Goal: Use online tool/utility: Utilize a website feature to perform a specific function

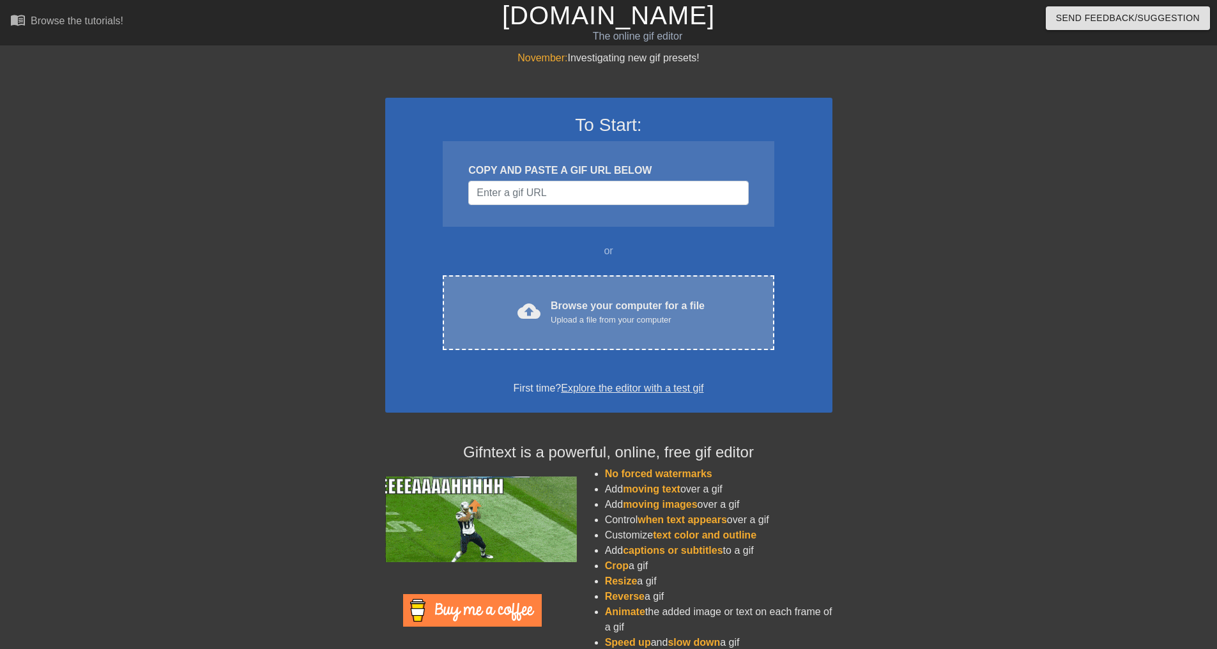
click at [702, 278] on div "cloud_upload Browse your computer for a file Upload a file from your computer C…" at bounding box center [608, 312] width 331 height 75
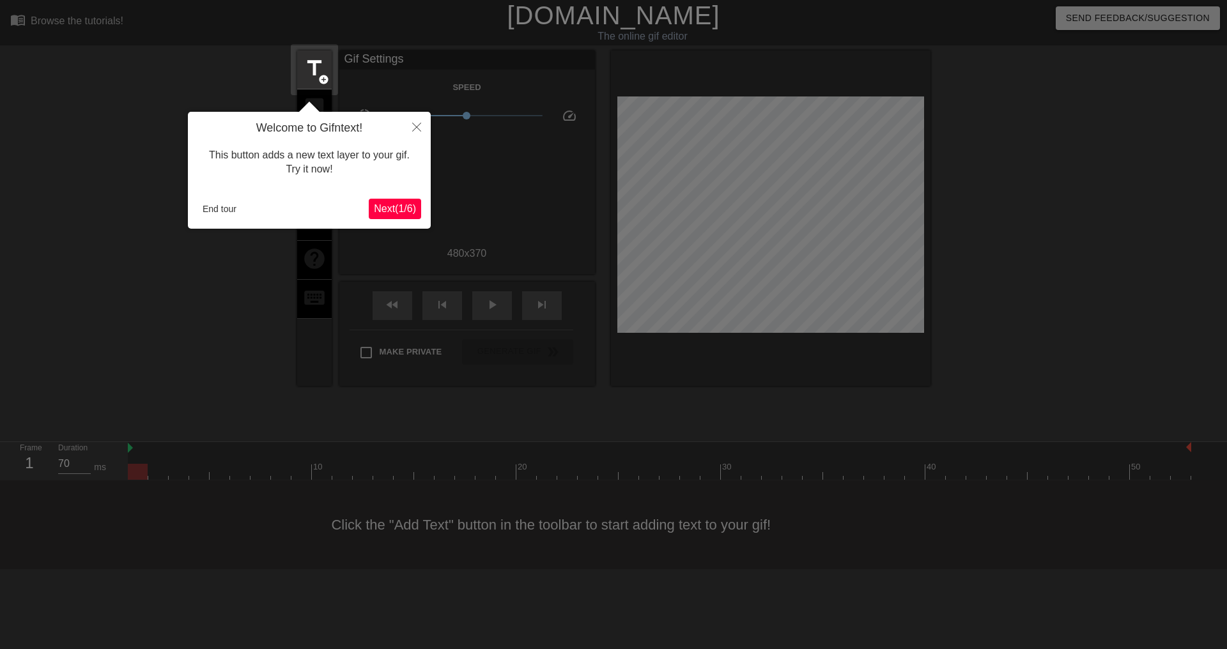
click at [195, 212] on div "Welcome to Gifntext! This button adds a new text layer to your gif. Try it now!…" at bounding box center [309, 170] width 243 height 117
drag, startPoint x: 221, startPoint y: 209, endPoint x: 299, endPoint y: 107, distance: 128.6
click at [222, 209] on button "End tour" at bounding box center [219, 208] width 44 height 19
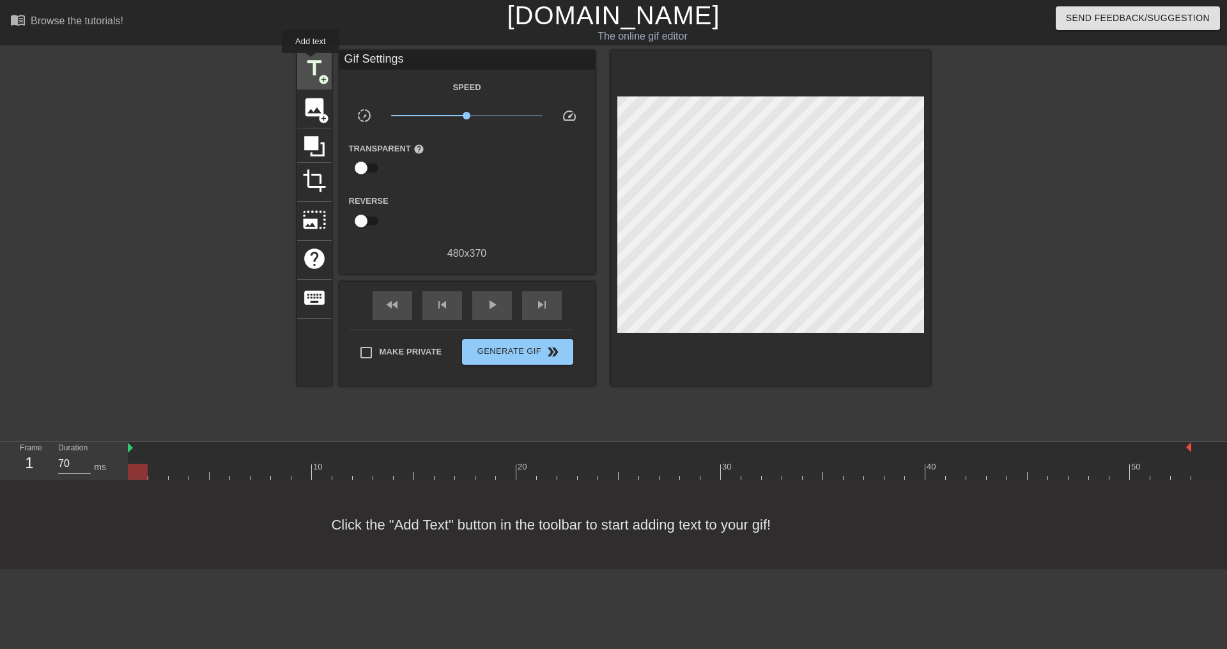
click at [311, 62] on span "title" at bounding box center [314, 68] width 24 height 24
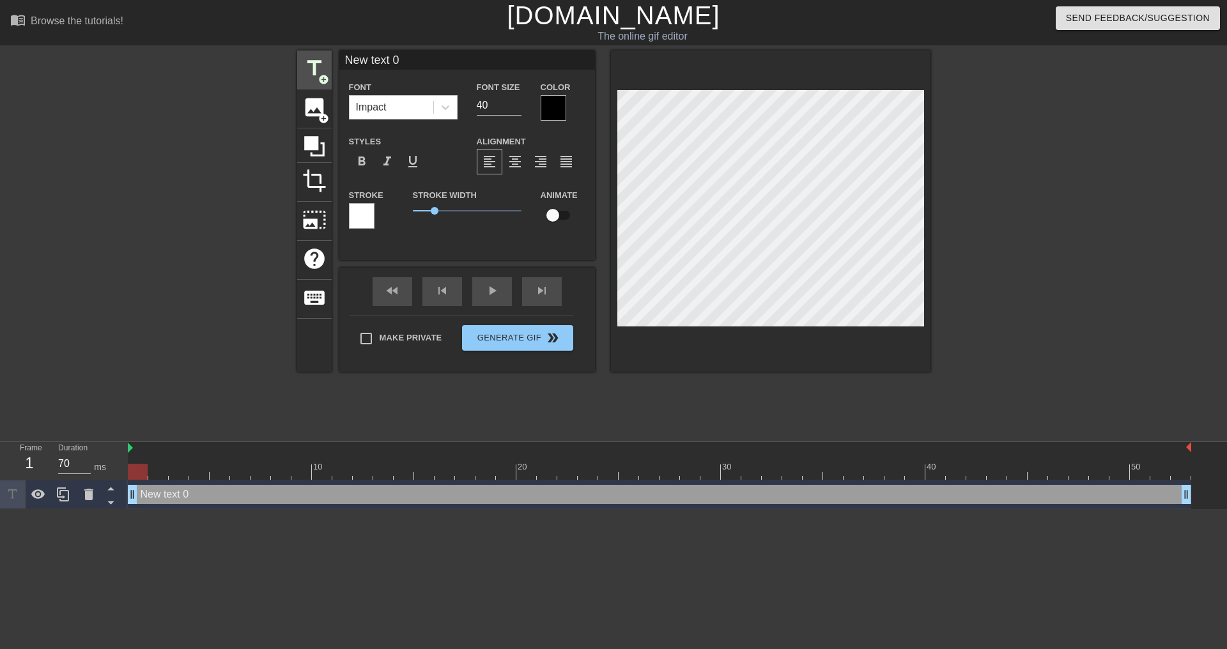
drag, startPoint x: 431, startPoint y: 62, endPoint x: 326, endPoint y: 57, distance: 105.6
click at [323, 59] on div "title add_circle image add_circle crop photo_size_select_large help keyboard Ne…" at bounding box center [613, 210] width 633 height 321
type input "TRON"
click at [549, 105] on div at bounding box center [554, 108] width 26 height 26
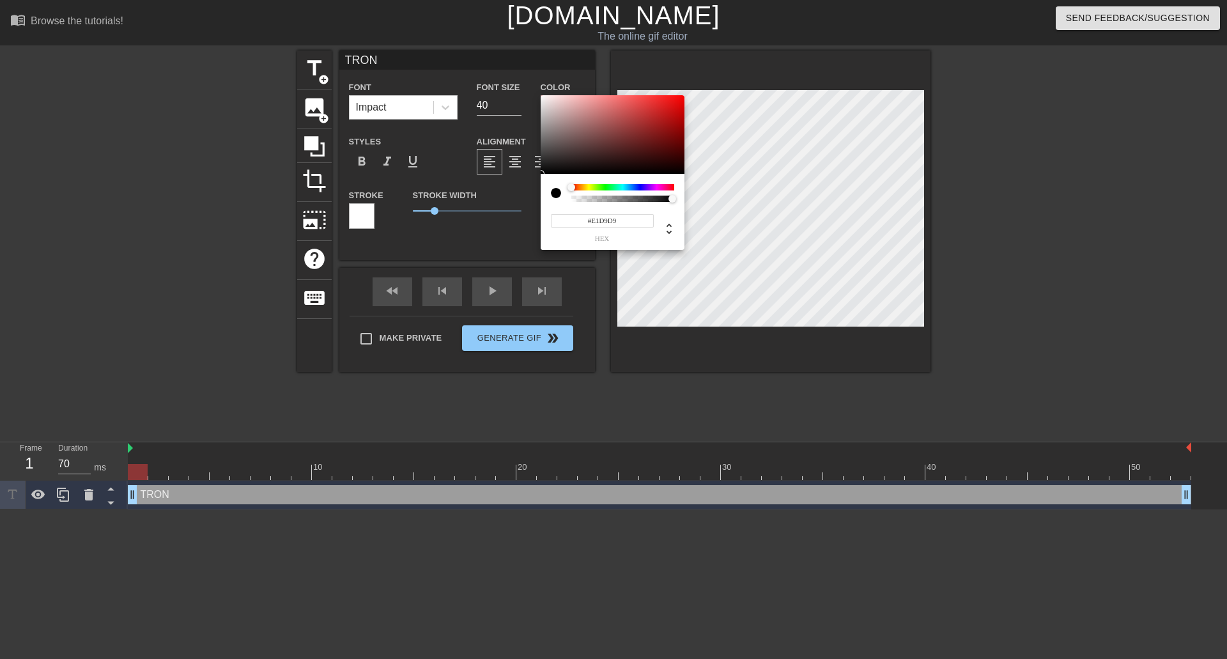
type input "#FFFFFF"
drag, startPoint x: 549, startPoint y: 105, endPoint x: 524, endPoint y: 81, distance: 35.2
click at [523, 81] on div "#FFFFFF hex" at bounding box center [613, 329] width 1227 height 659
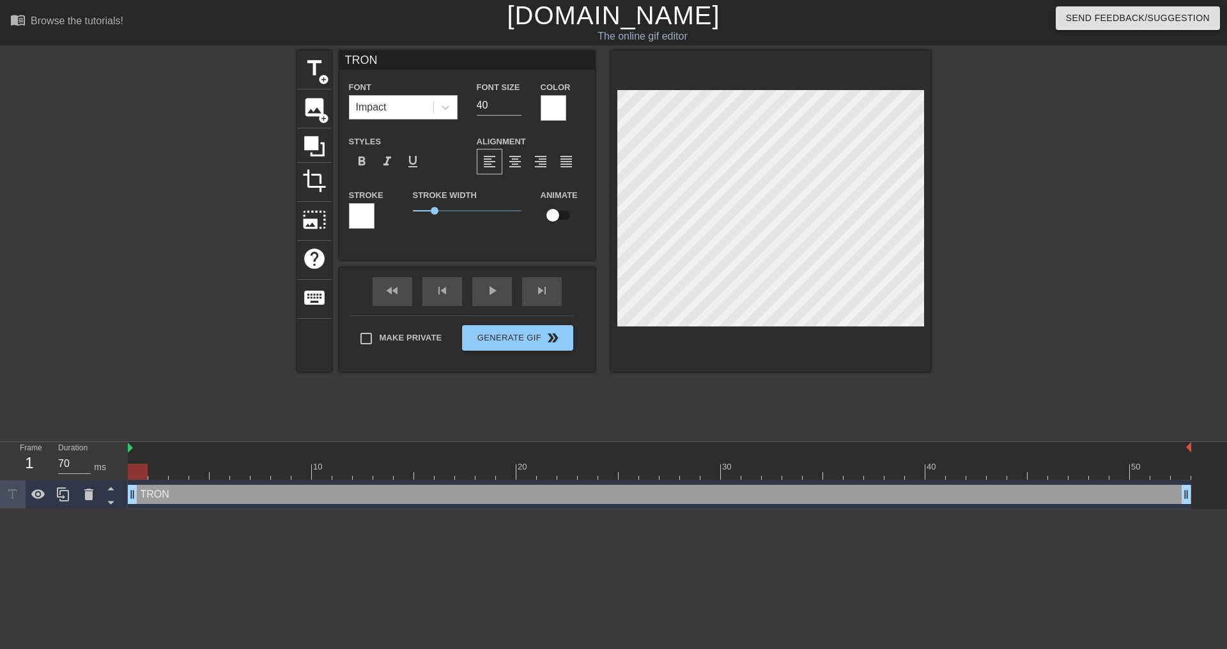
click at [370, 216] on div at bounding box center [362, 216] width 26 height 26
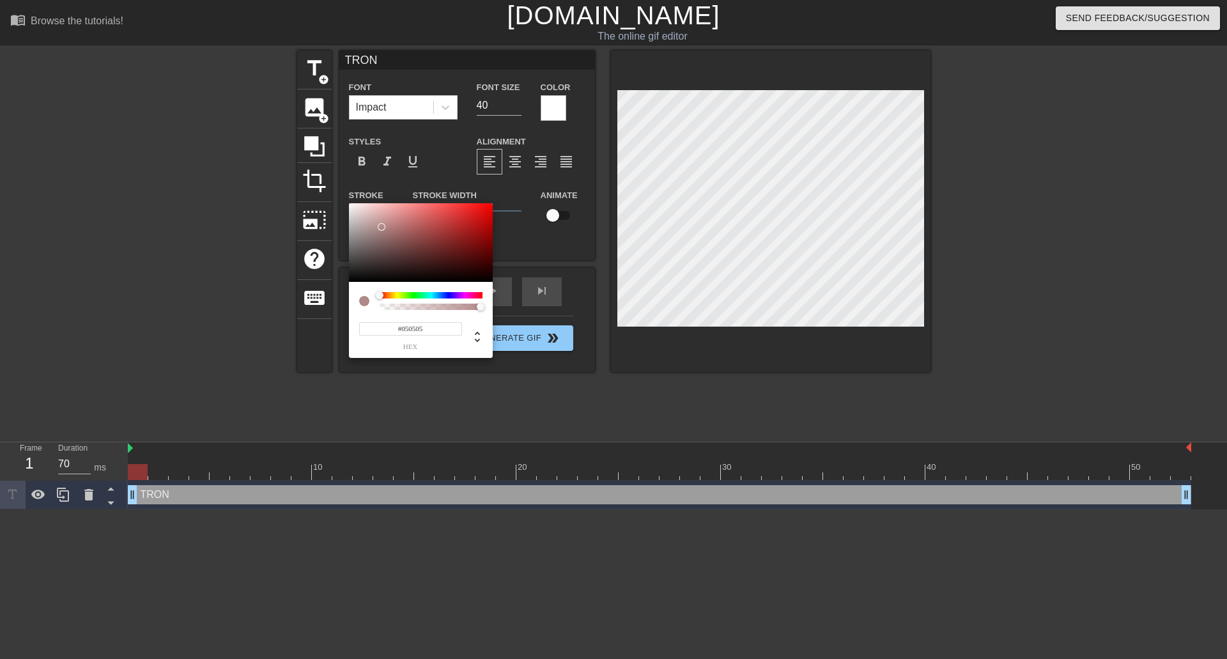
type input "#000000"
drag, startPoint x: 381, startPoint y: 227, endPoint x: 348, endPoint y: 303, distance: 83.2
click at [331, 308] on div "#000000 hex" at bounding box center [613, 329] width 1227 height 659
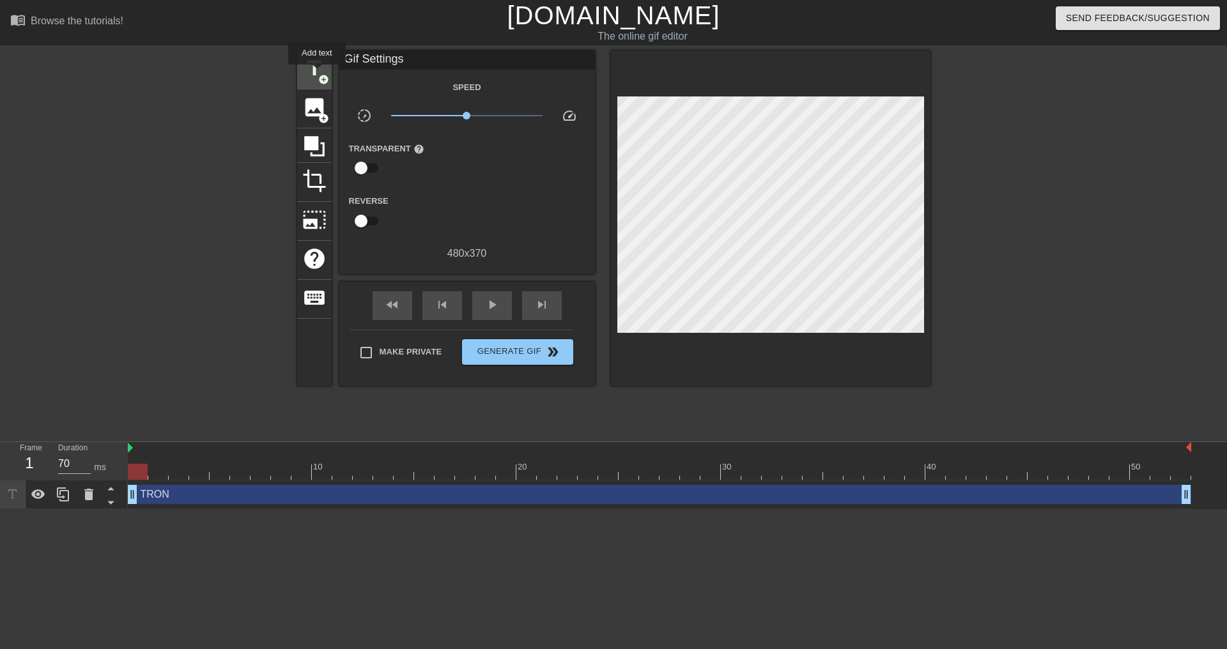
click at [312, 70] on span "title" at bounding box center [314, 68] width 24 height 24
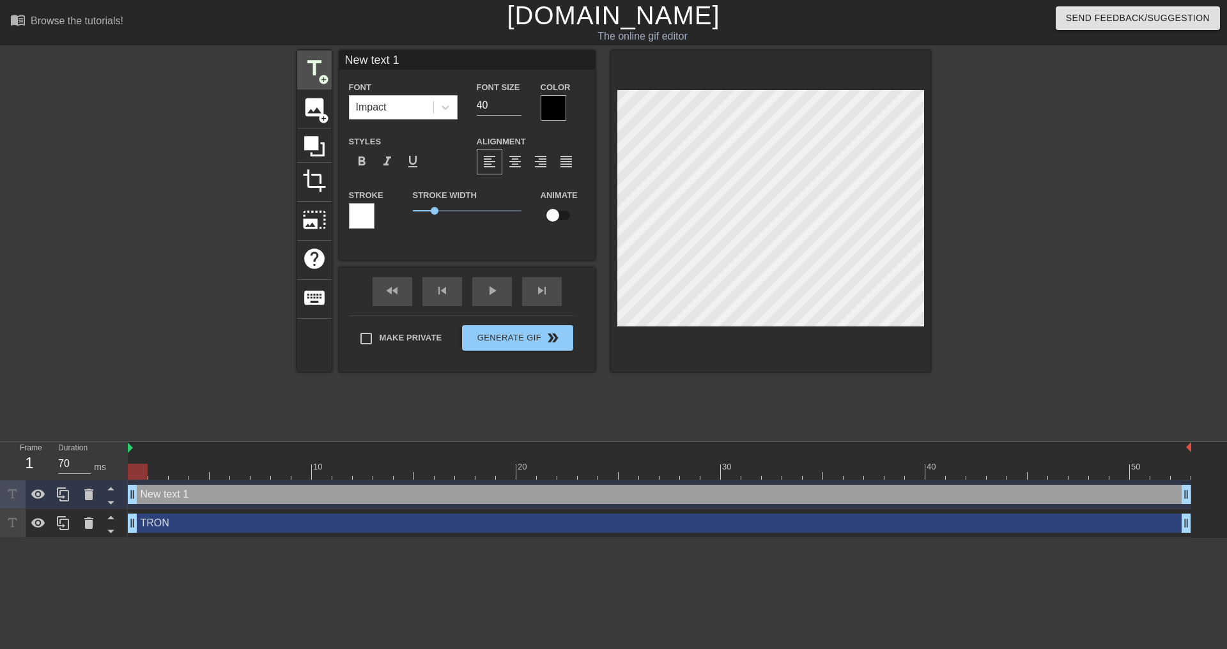
drag, startPoint x: 434, startPoint y: 65, endPoint x: 319, endPoint y: 60, distance: 115.1
click at [319, 60] on div "title add_circle image add_circle crop photo_size_select_large help keyboard Ne…" at bounding box center [613, 210] width 633 height 321
type input "SFT CHARGE #s"
click at [560, 116] on div at bounding box center [554, 108] width 26 height 26
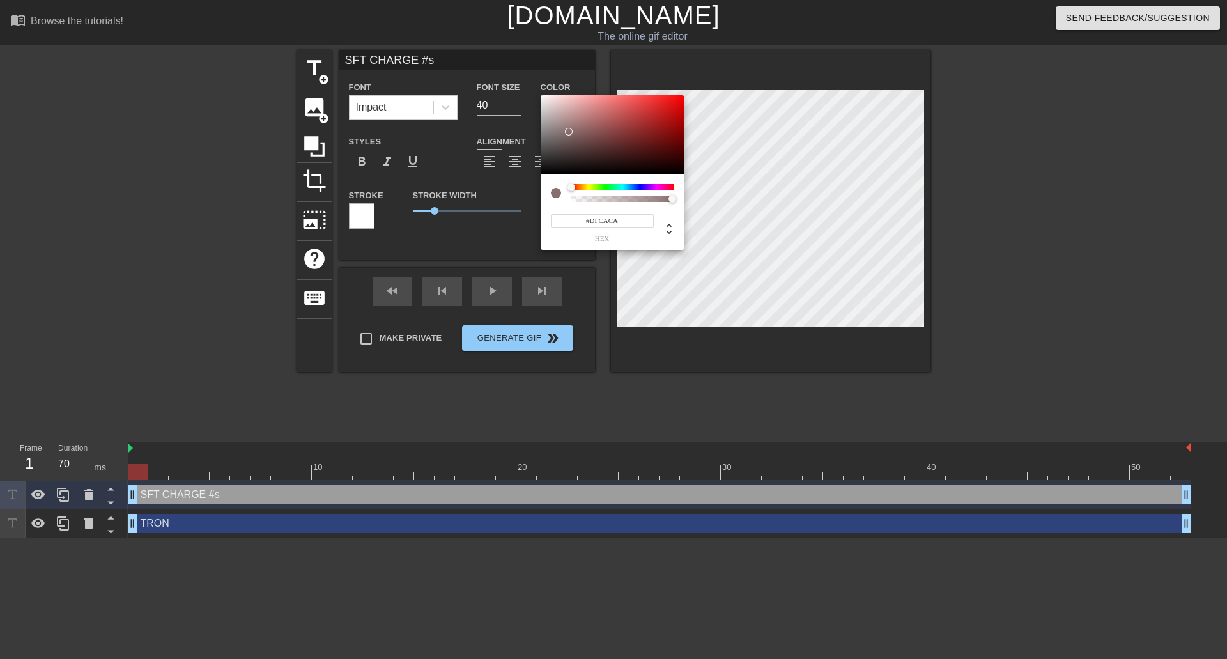
type input "#FFFFFF"
drag, startPoint x: 569, startPoint y: 132, endPoint x: 513, endPoint y: 39, distance: 108.1
click at [514, 39] on div "#FFFFFF hex" at bounding box center [613, 329] width 1227 height 659
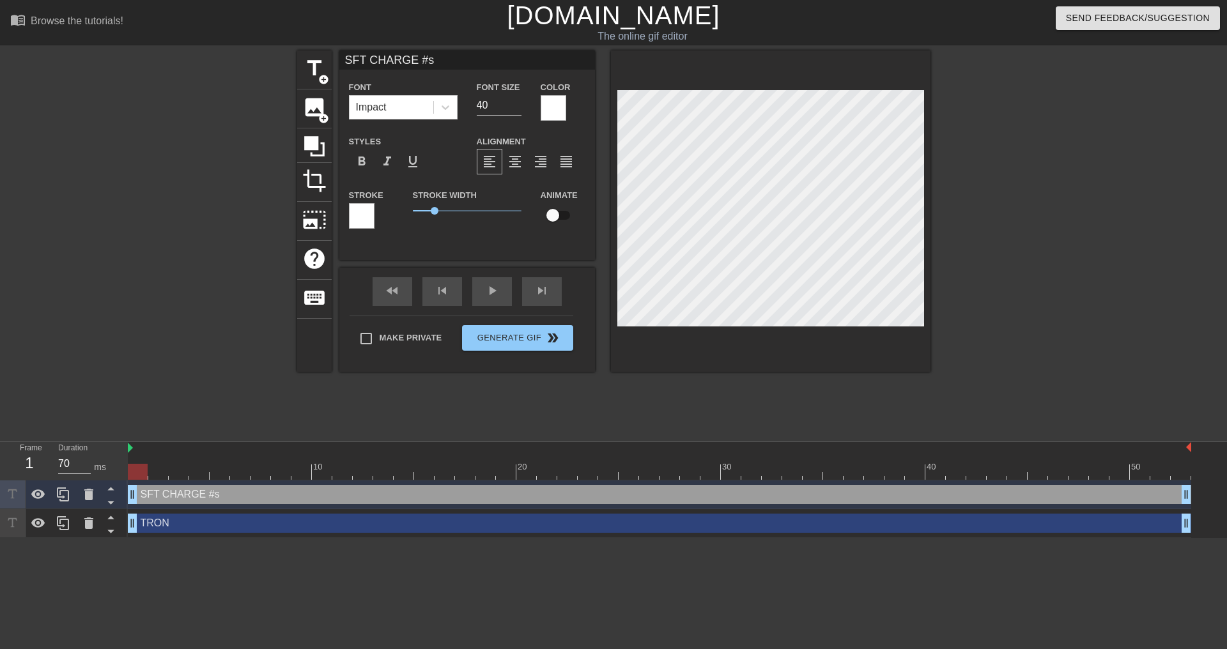
click at [369, 216] on div at bounding box center [362, 216] width 26 height 26
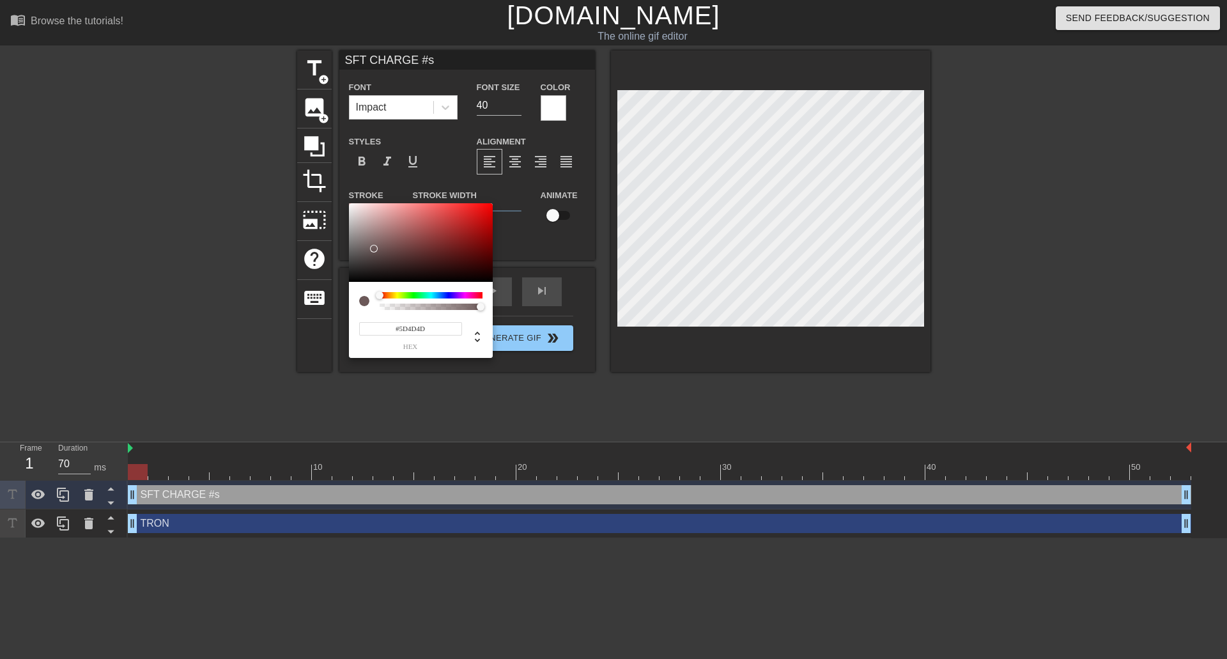
type input "#000000"
drag, startPoint x: 374, startPoint y: 249, endPoint x: 333, endPoint y: 314, distance: 77.5
click at [333, 314] on div "#000000 hex" at bounding box center [613, 329] width 1227 height 659
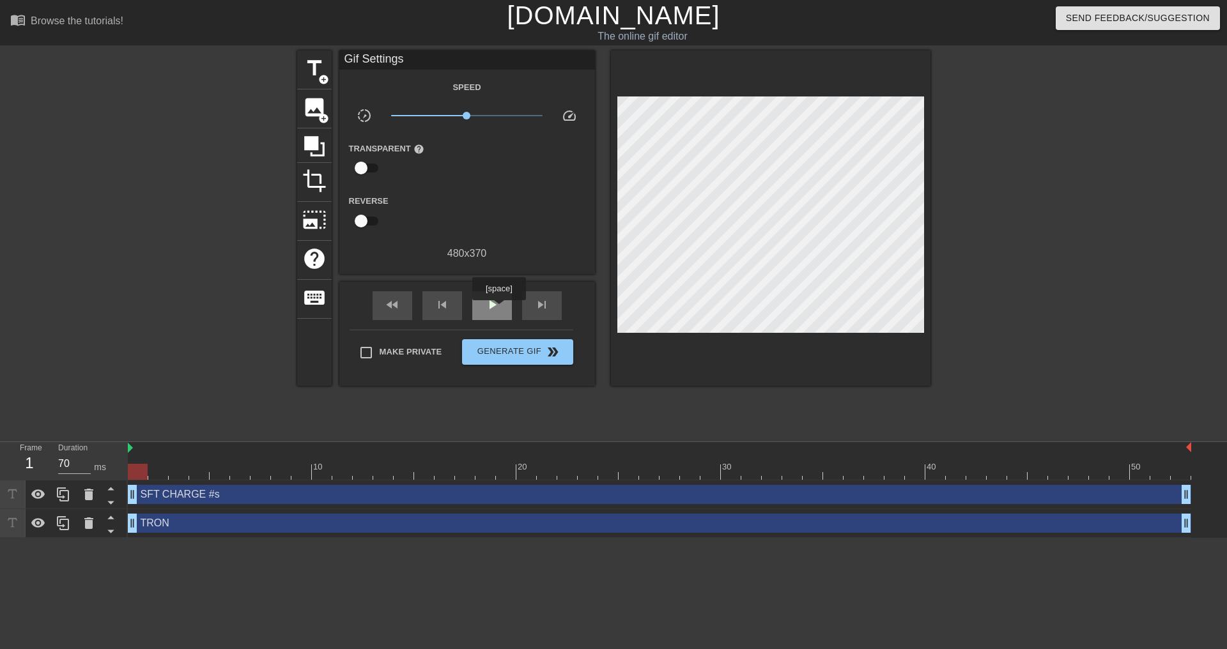
click at [498, 309] on span "play_arrow" at bounding box center [491, 304] width 15 height 15
click at [505, 309] on div "pause" at bounding box center [492, 305] width 40 height 29
drag, startPoint x: 1185, startPoint y: 492, endPoint x: 1028, endPoint y: 467, distance: 159.8
click at [1028, 467] on div "10 20 30 40 50 SFT CHARGE #s drag_handle drag_handle TRON drag_handle drag_hand…" at bounding box center [677, 490] width 1099 height 96
drag, startPoint x: 407, startPoint y: 311, endPoint x: 485, endPoint y: 307, distance: 78.1
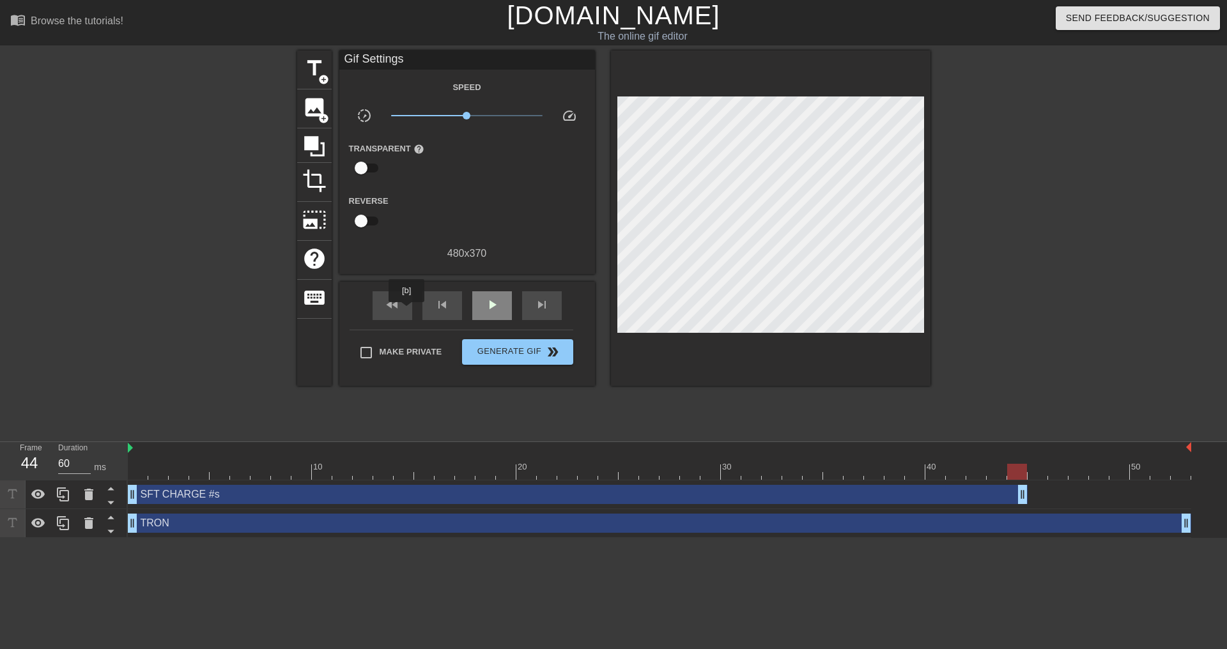
click at [408, 311] on div "fast_rewind" at bounding box center [393, 305] width 40 height 29
click at [498, 306] on span "play_arrow" at bounding box center [491, 304] width 15 height 15
type input "60"
click at [513, 348] on span "Generate Gif double_arrow" at bounding box center [517, 351] width 100 height 15
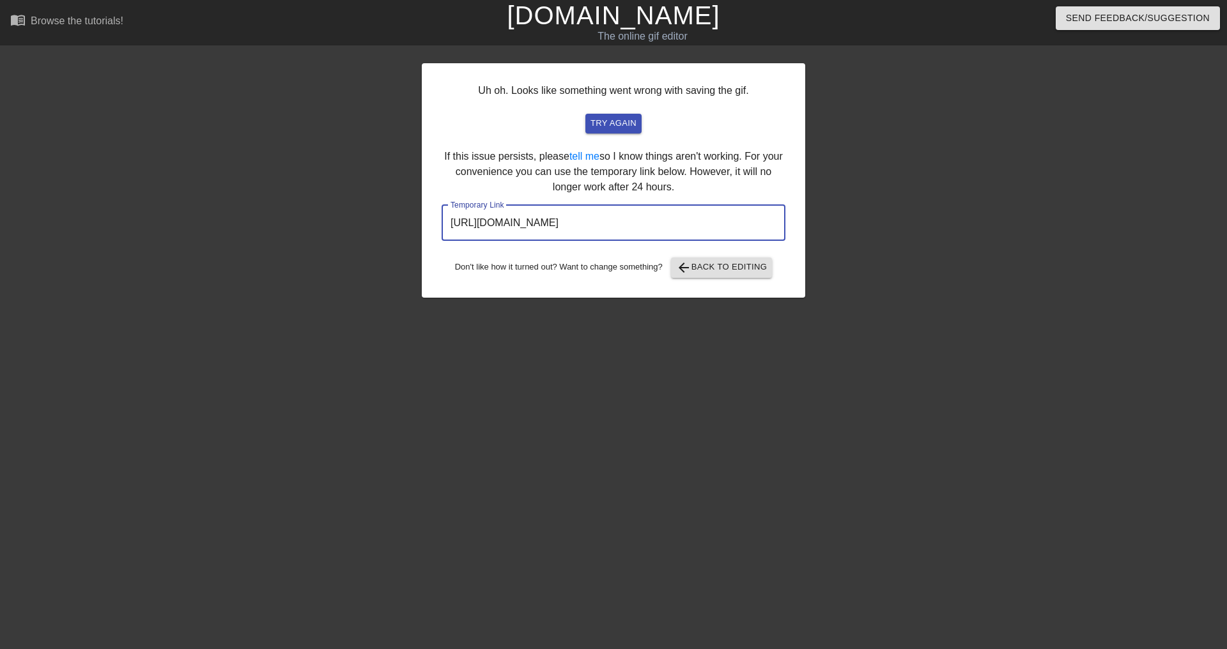
drag, startPoint x: 747, startPoint y: 224, endPoint x: 352, endPoint y: 208, distance: 395.2
click at [352, 208] on div "Uh oh. Looks like something went wrong with saving the gif. try again If this i…" at bounding box center [613, 241] width 1227 height 383
